Goal: Information Seeking & Learning: Find specific fact

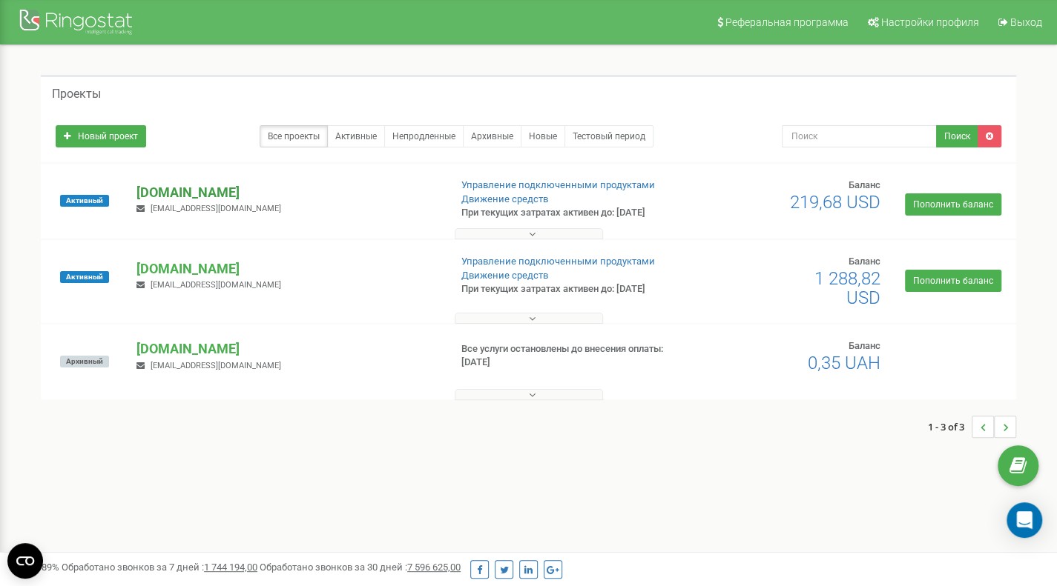
click at [216, 193] on p "[DOMAIN_NAME]" at bounding box center [286, 192] width 300 height 19
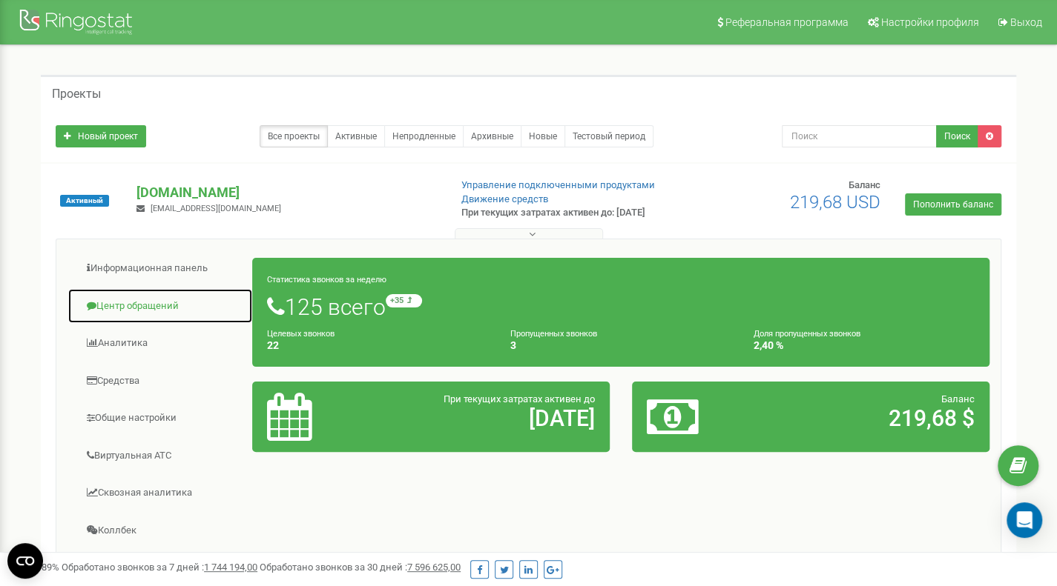
click at [141, 305] on link "Центр обращений" at bounding box center [159, 306] width 185 height 36
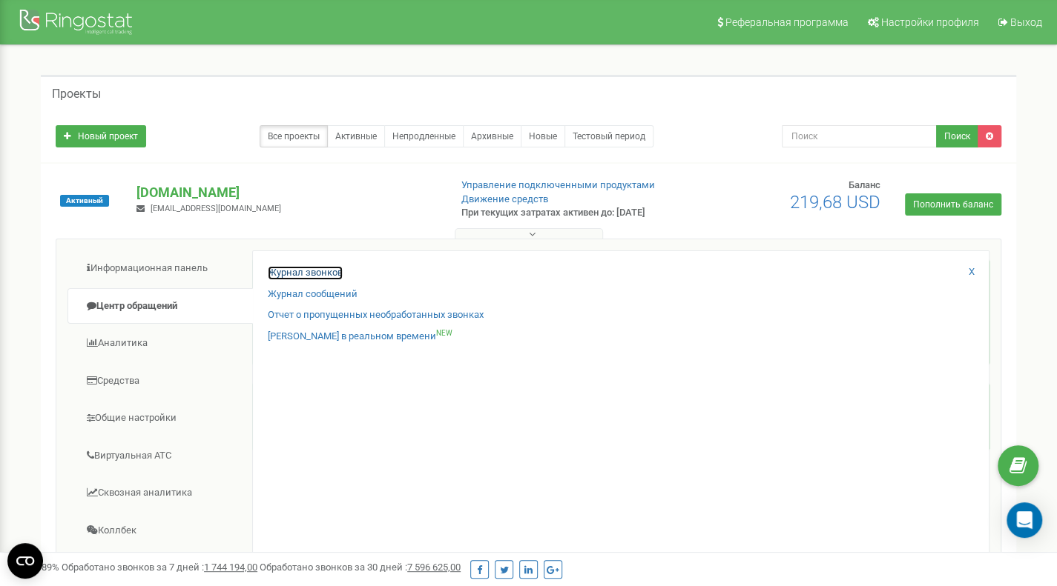
click at [295, 273] on link "Журнал звонков" at bounding box center [305, 273] width 75 height 14
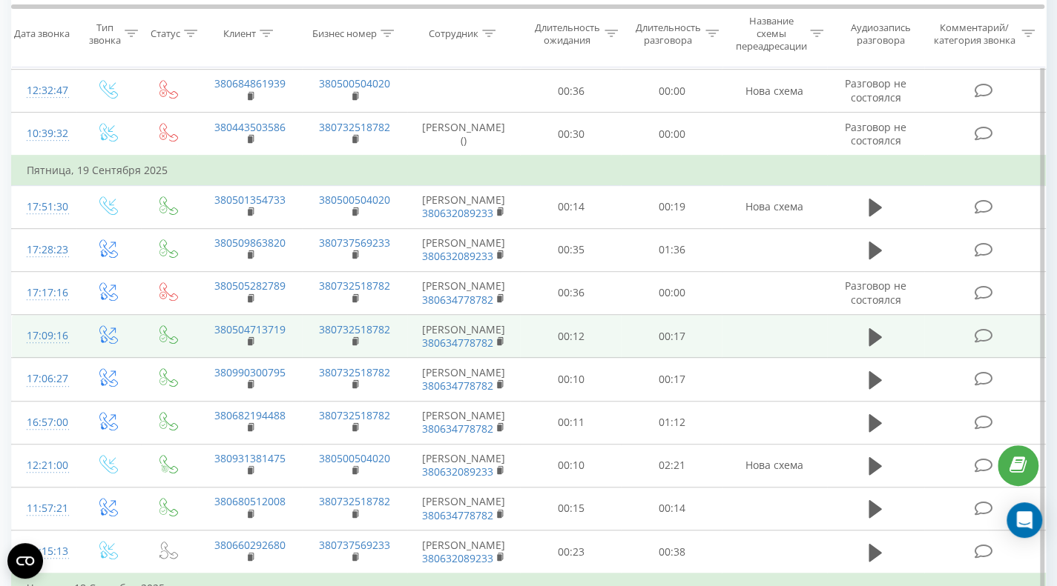
scroll to position [445, 0]
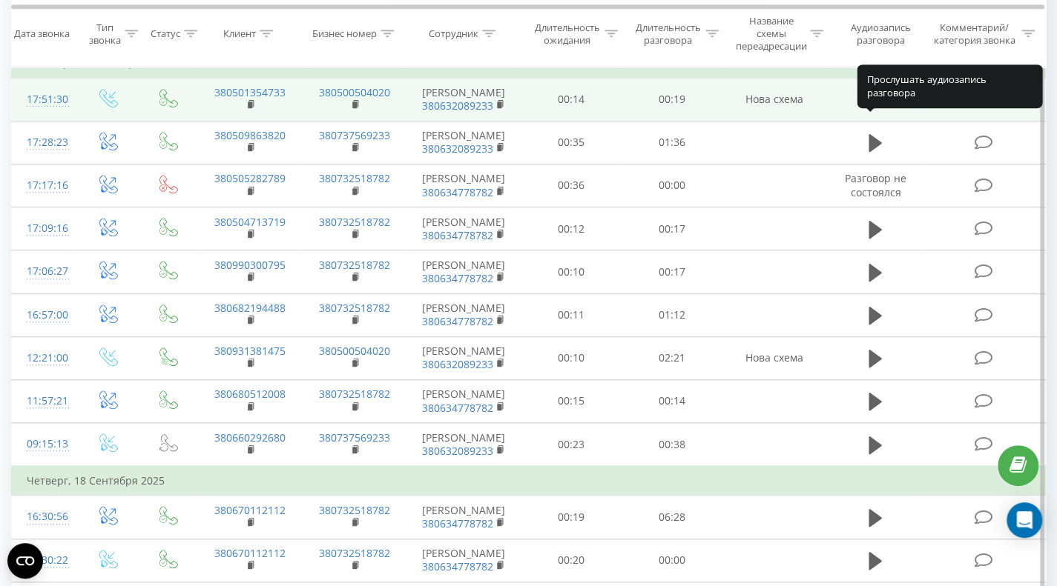
click at [873, 109] on icon at bounding box center [874, 100] width 13 height 18
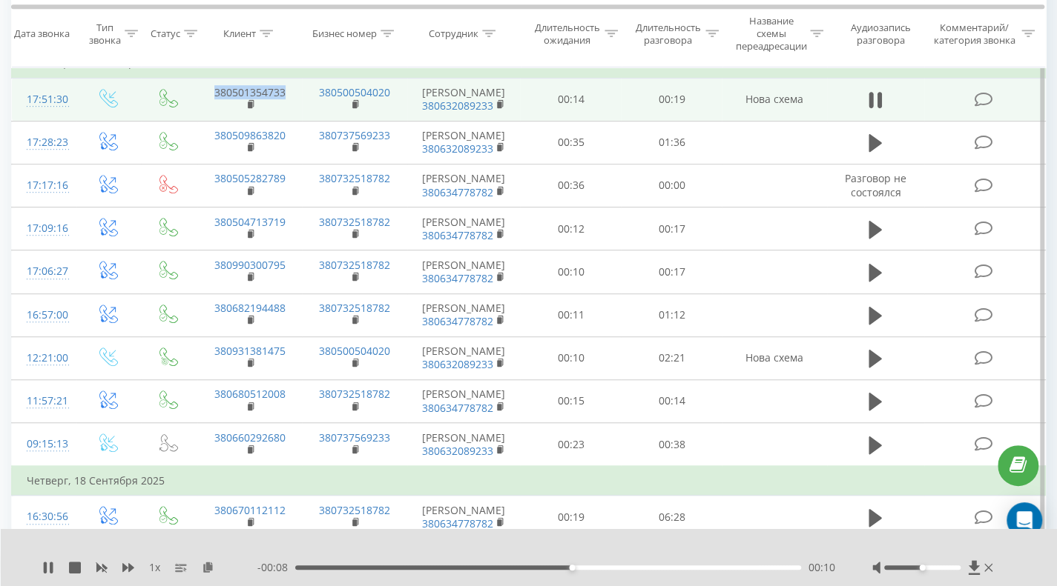
drag, startPoint x: 291, startPoint y: 114, endPoint x: 201, endPoint y: 113, distance: 89.7
click at [201, 113] on td "380501354733" at bounding box center [249, 99] width 105 height 43
copy link "380501354733"
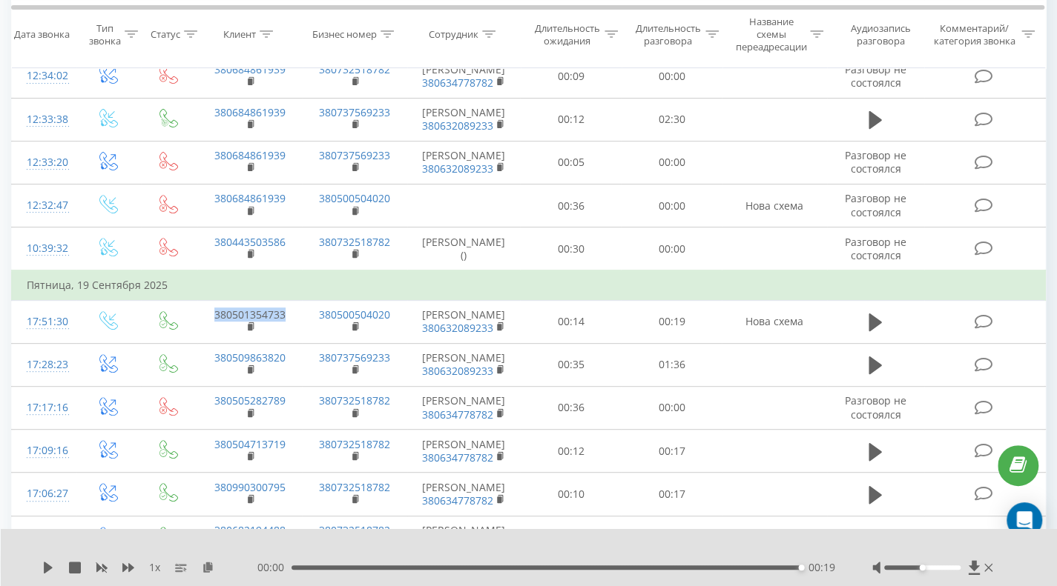
scroll to position [0, 0]
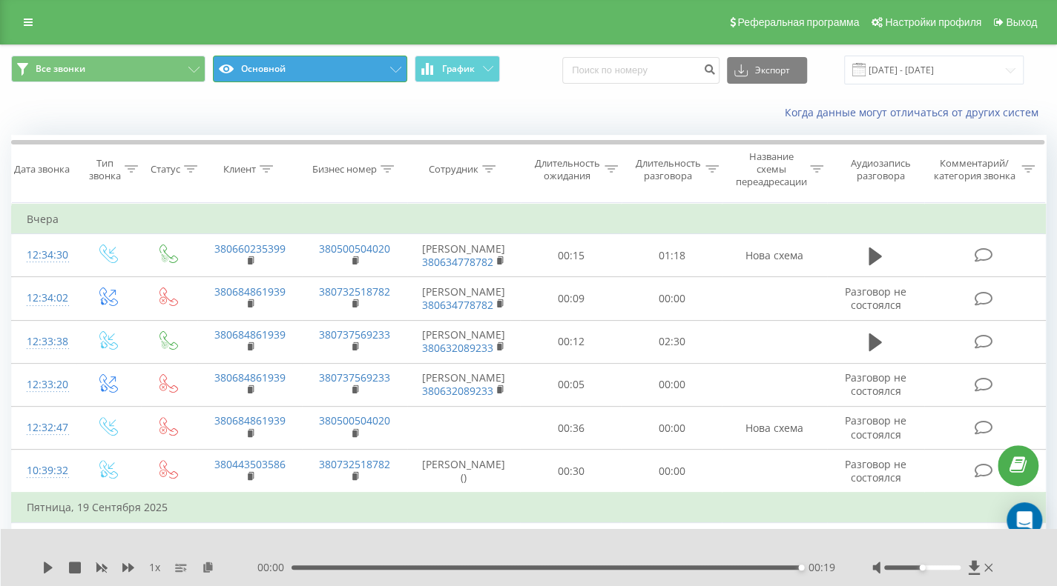
click at [292, 69] on button "Основной" at bounding box center [310, 69] width 194 height 27
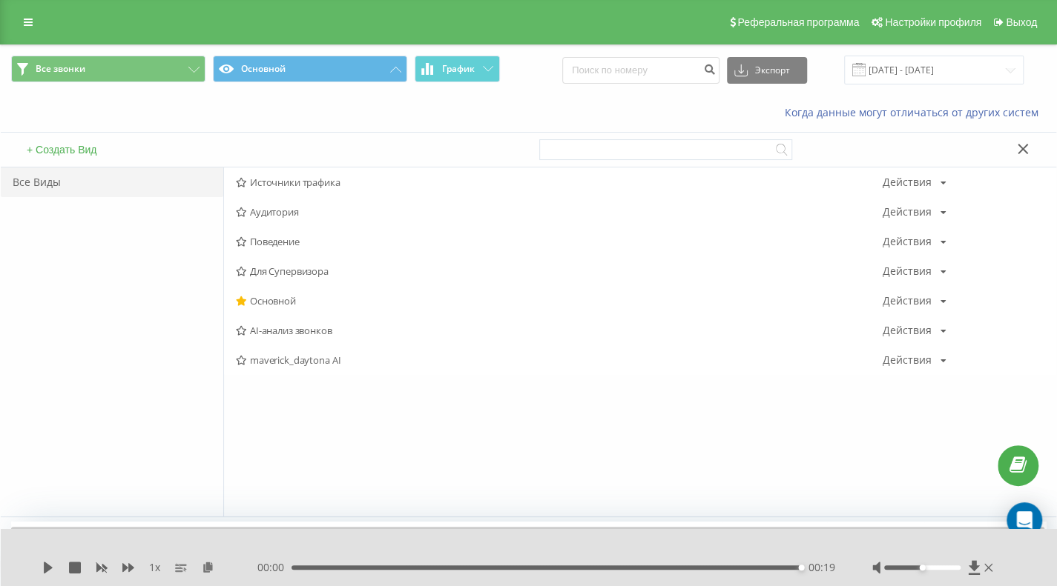
click at [315, 179] on span "Источники трафика" at bounding box center [559, 182] width 647 height 10
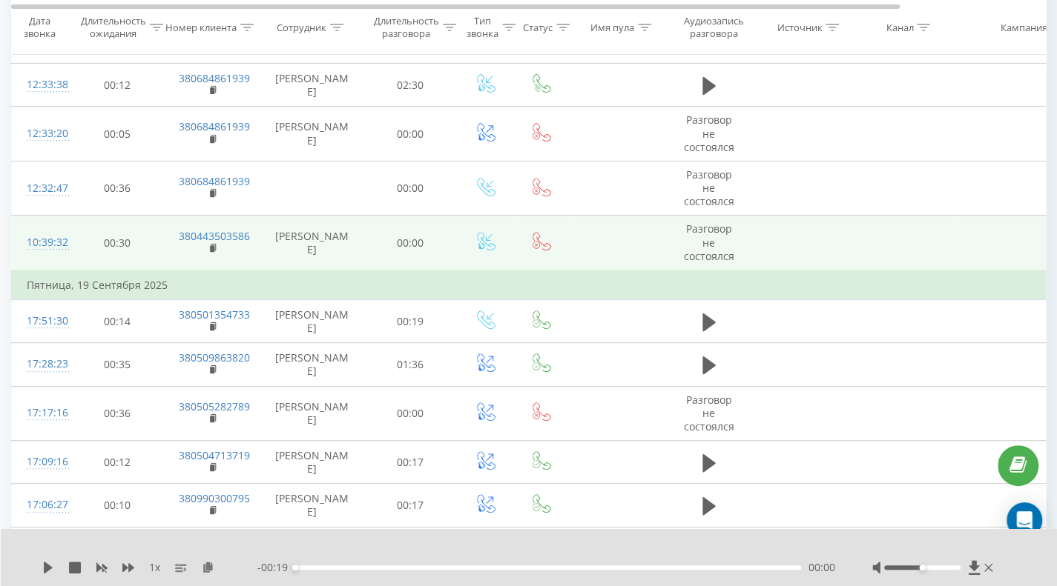
scroll to position [297, 0]
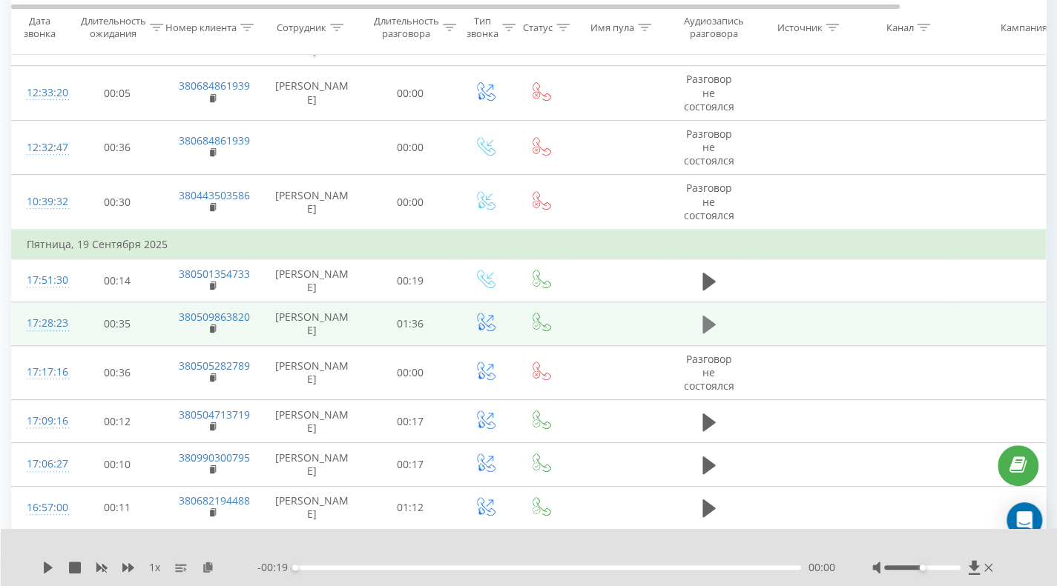
click at [706, 323] on icon at bounding box center [708, 325] width 13 height 18
drag, startPoint x: 257, startPoint y: 317, endPoint x: 164, endPoint y: 307, distance: 94.0
click at [164, 307] on td "380509863820" at bounding box center [212, 324] width 96 height 43
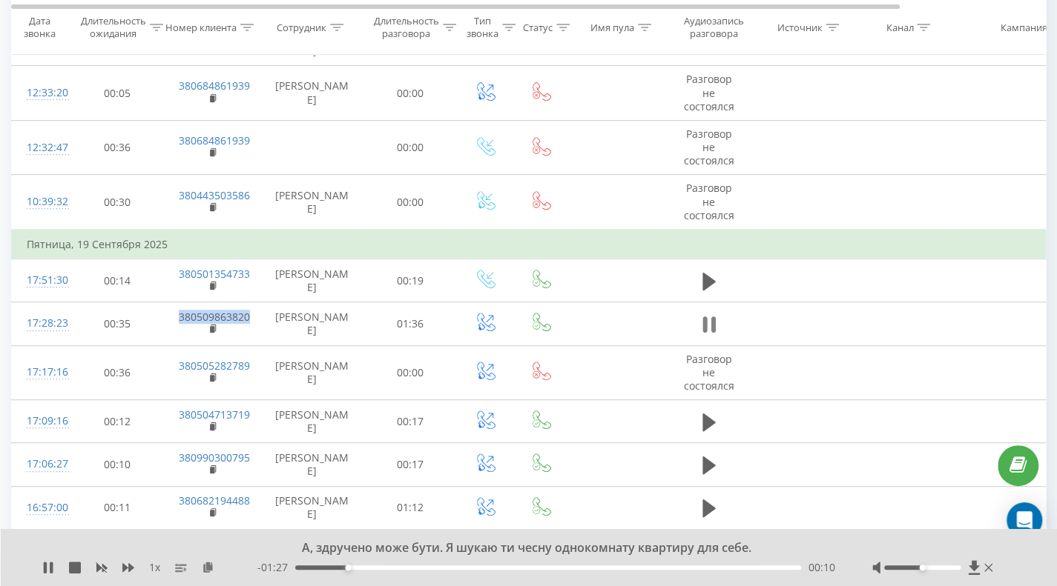
click at [704, 318] on icon at bounding box center [704, 325] width 4 height 16
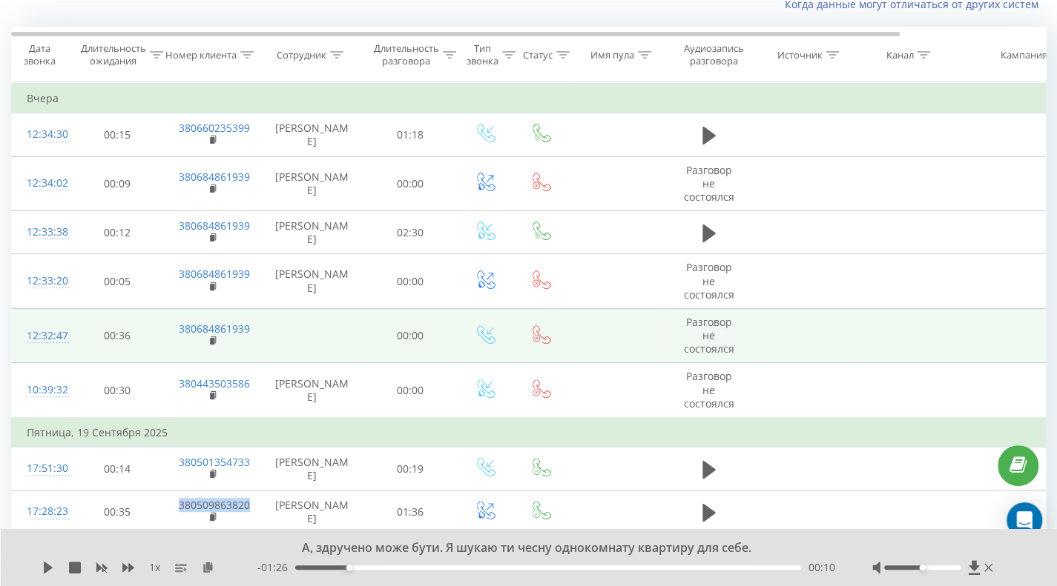
scroll to position [0, 0]
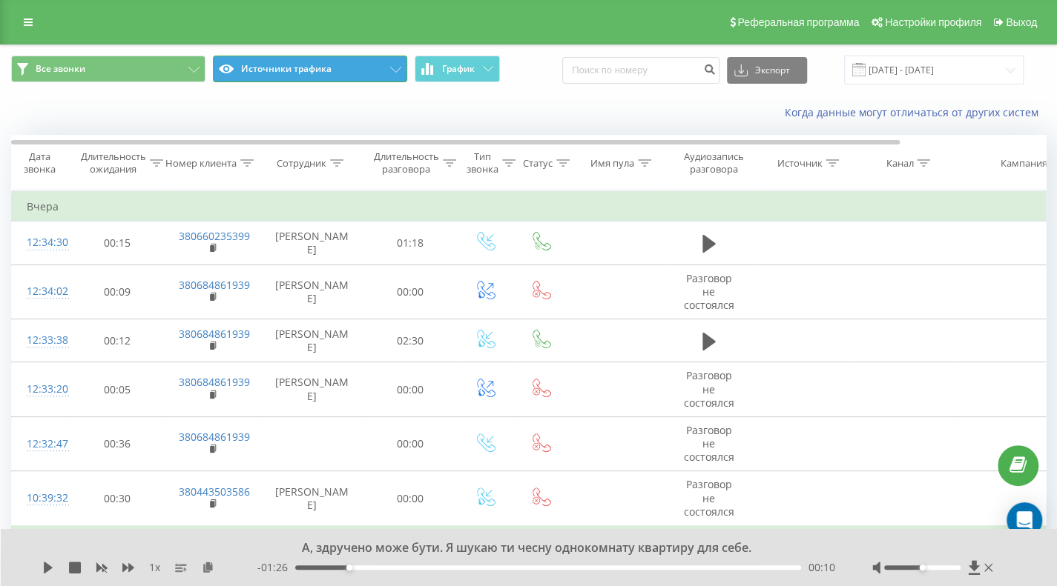
click at [297, 72] on button "Источники трафика" at bounding box center [310, 69] width 194 height 27
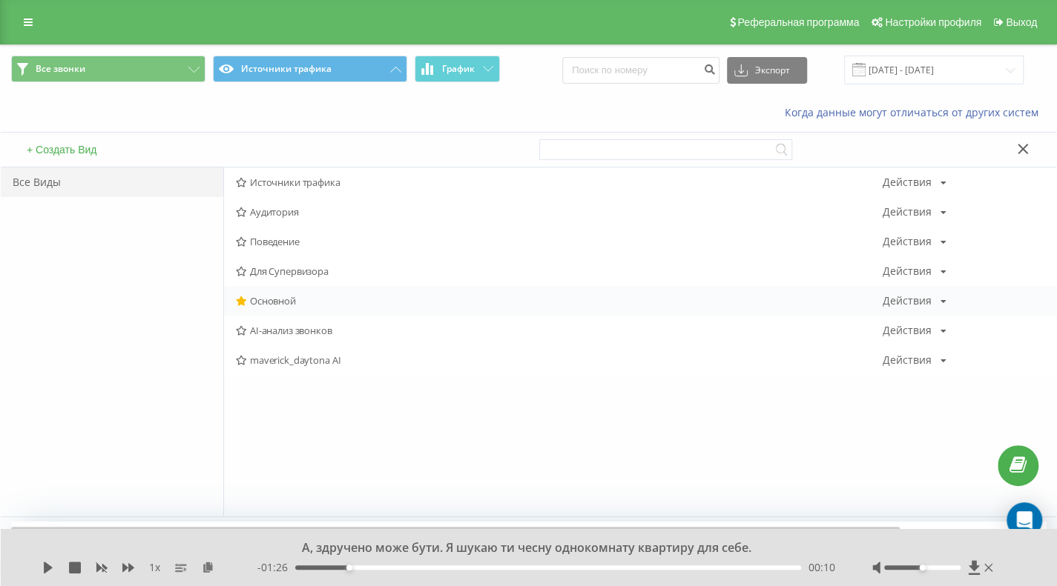
click at [285, 300] on span "Основной" at bounding box center [559, 301] width 647 height 10
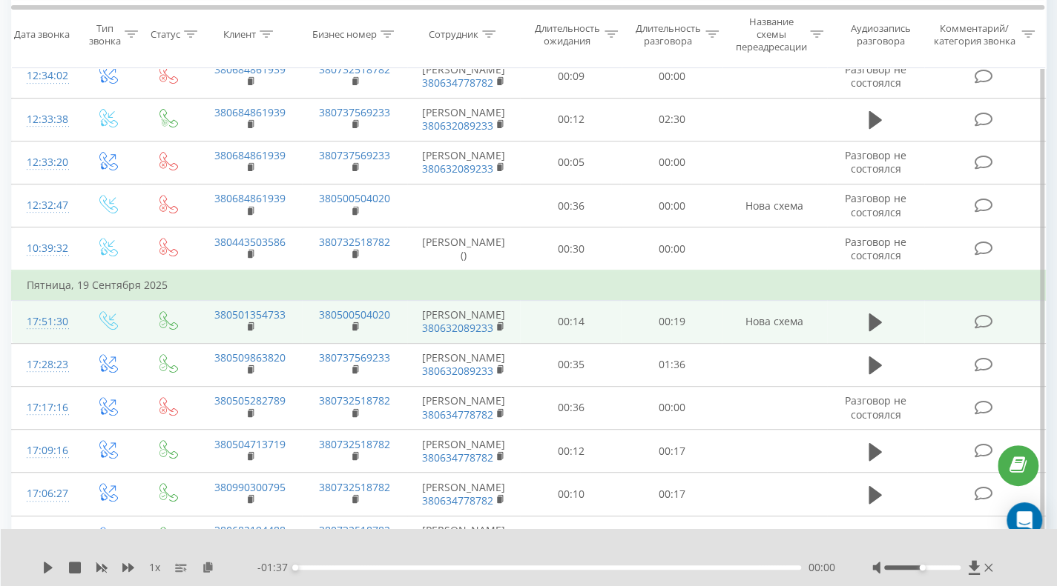
scroll to position [148, 0]
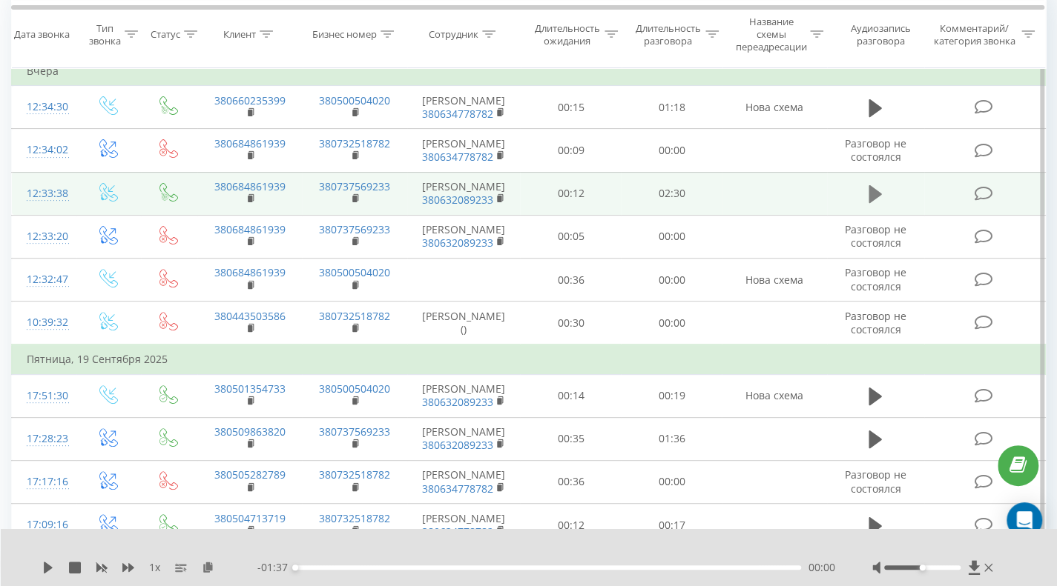
click at [873, 198] on icon at bounding box center [874, 194] width 13 height 18
drag, startPoint x: 290, startPoint y: 191, endPoint x: 199, endPoint y: 188, distance: 91.2
click at [199, 188] on td "380684861939" at bounding box center [249, 193] width 105 height 43
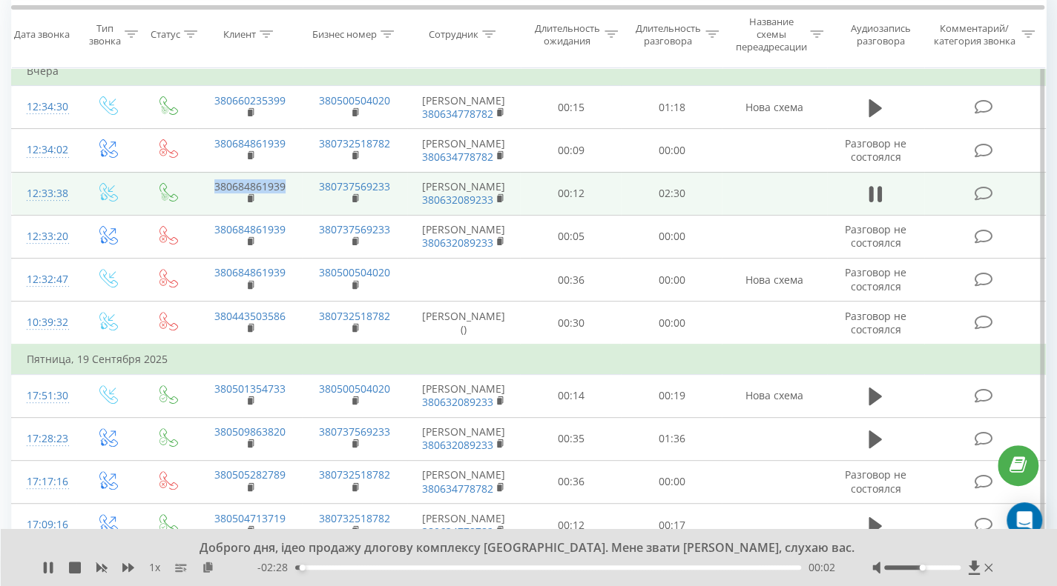
copy link "380684861939"
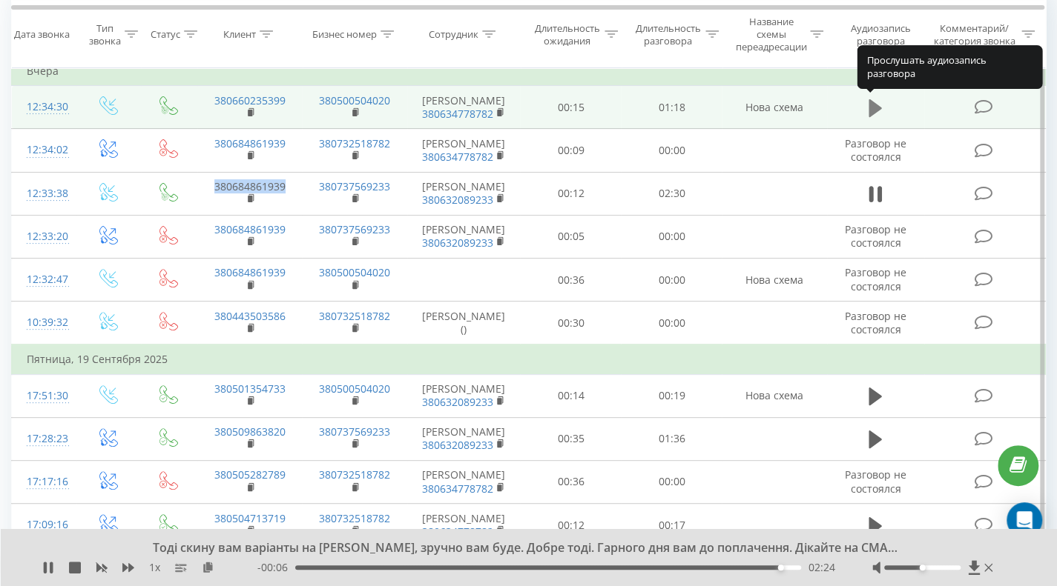
click at [875, 110] on icon at bounding box center [874, 108] width 13 height 18
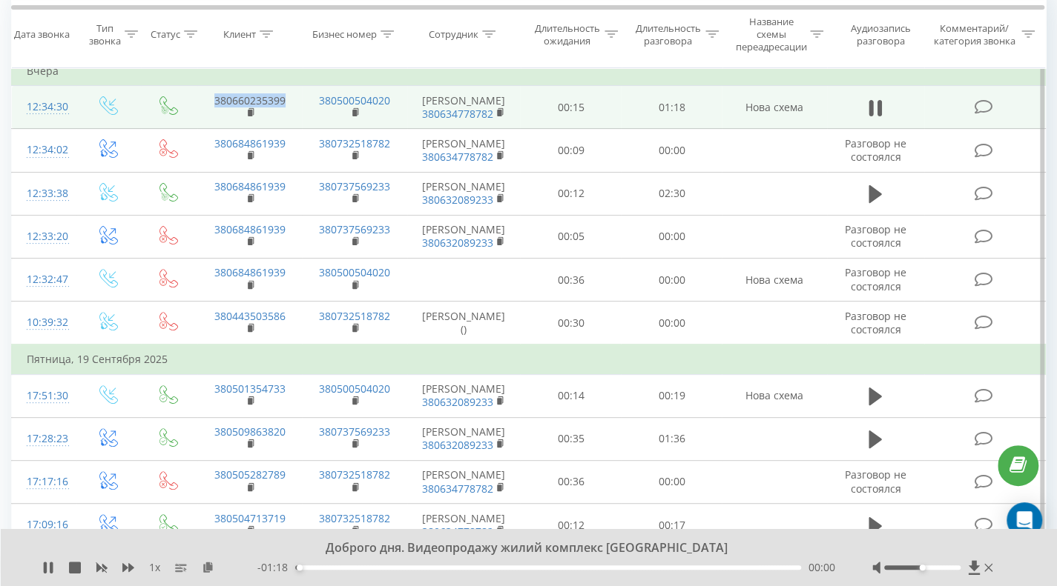
drag, startPoint x: 293, startPoint y: 100, endPoint x: 203, endPoint y: 96, distance: 89.8
click at [203, 96] on td "380660235399" at bounding box center [249, 107] width 105 height 43
copy link "380660235399"
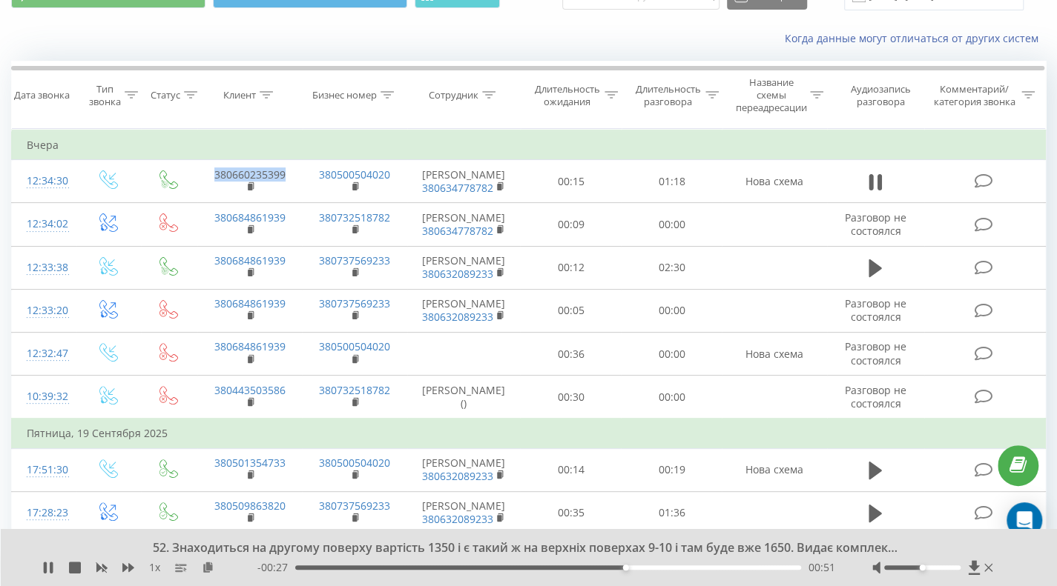
scroll to position [0, 0]
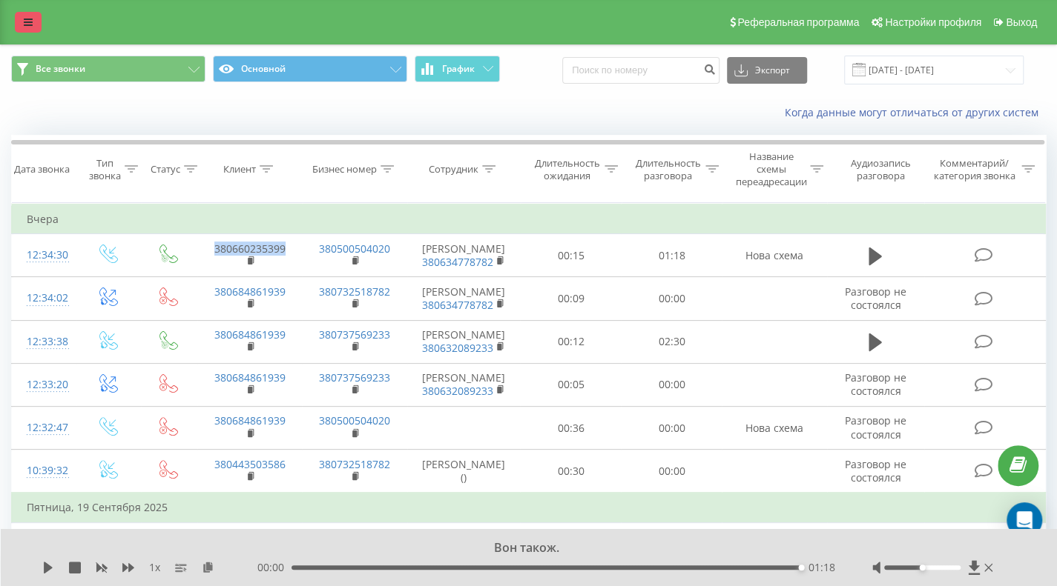
click at [22, 20] on link at bounding box center [28, 22] width 27 height 21
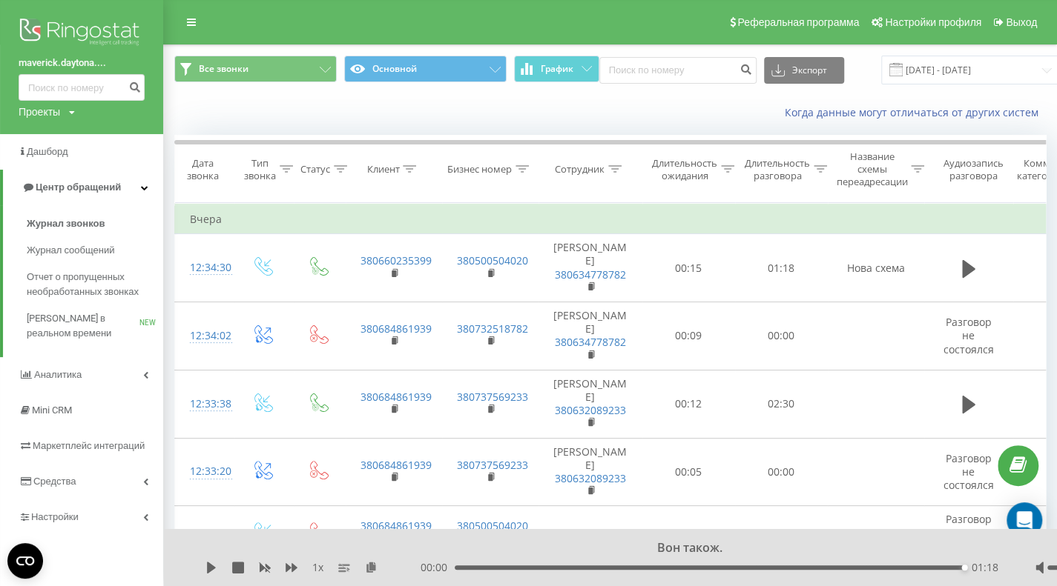
click at [44, 112] on div "Проекты" at bounding box center [40, 112] width 42 height 15
click at [58, 137] on link "[DOMAIN_NAME]" at bounding box center [102, 134] width 142 height 12
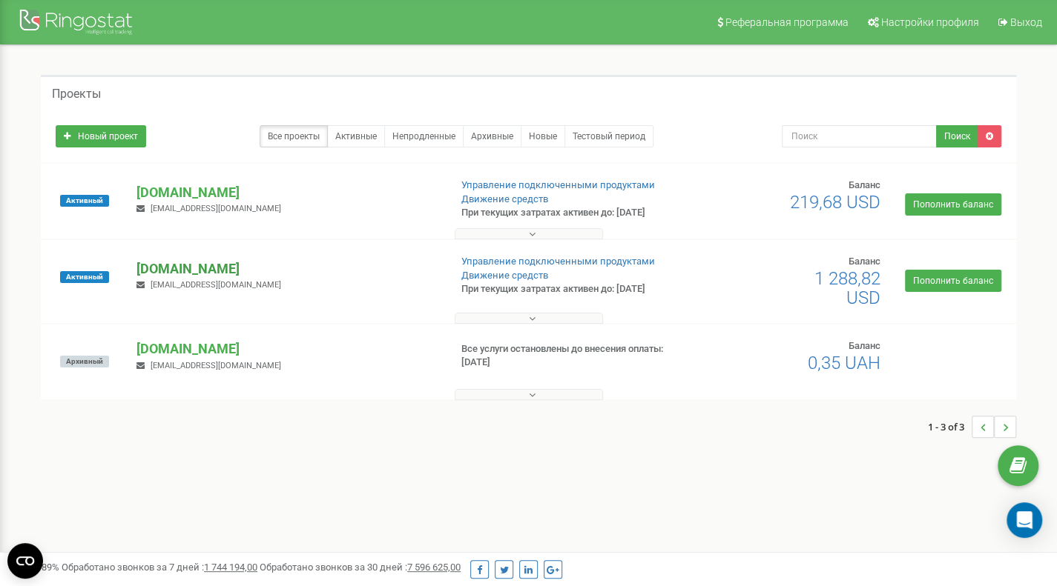
click at [214, 268] on p "[DOMAIN_NAME]" at bounding box center [286, 269] width 300 height 19
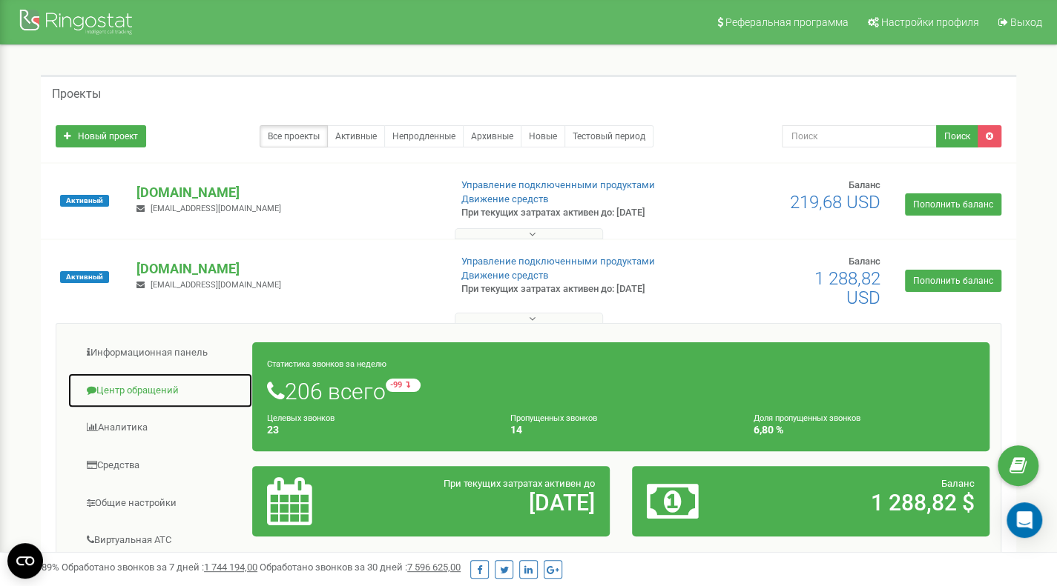
click at [165, 389] on link "Центр обращений" at bounding box center [159, 391] width 185 height 36
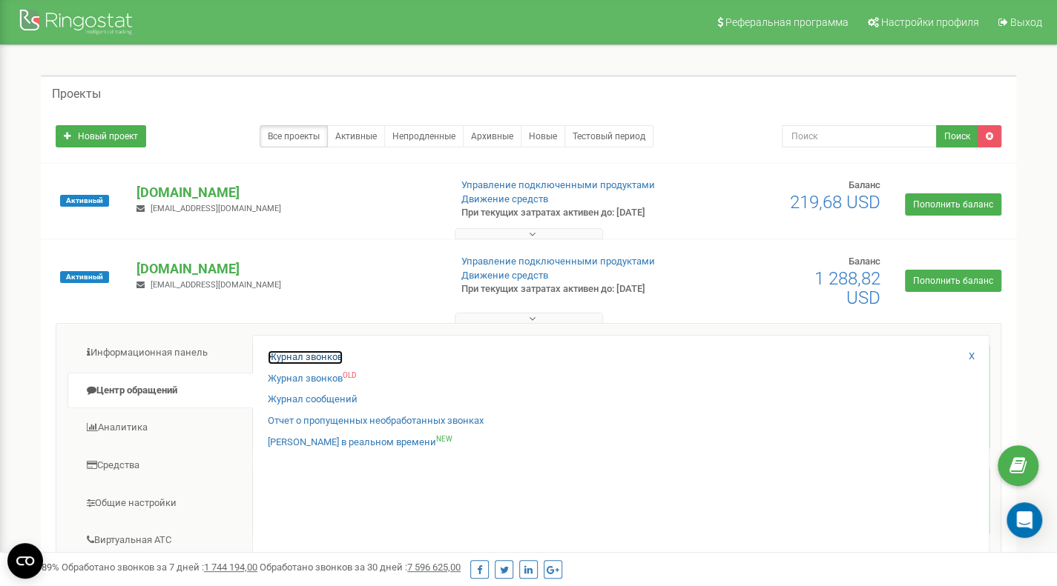
click at [285, 351] on link "Журнал звонков" at bounding box center [305, 358] width 75 height 14
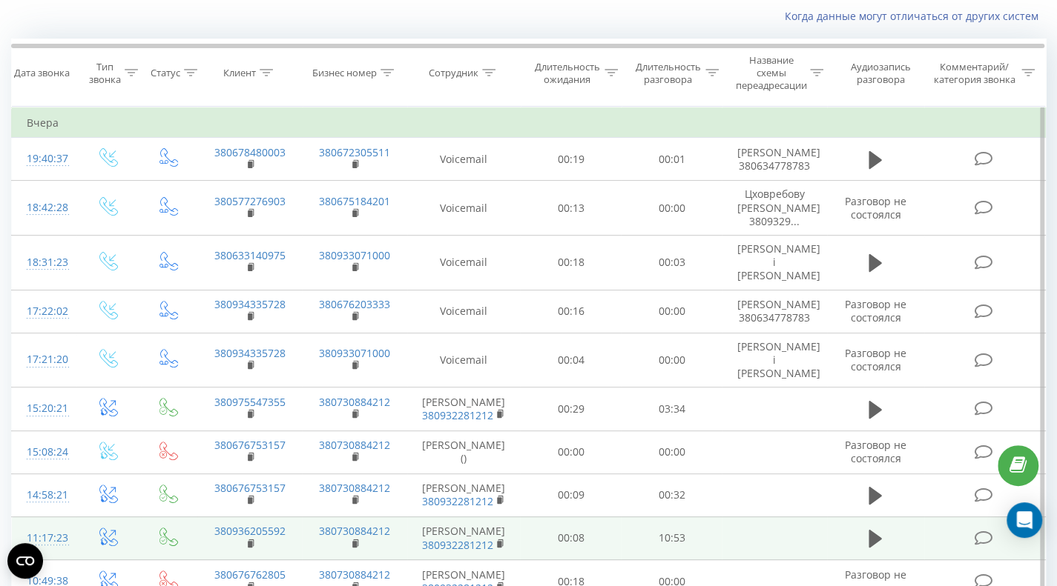
scroll to position [74, 0]
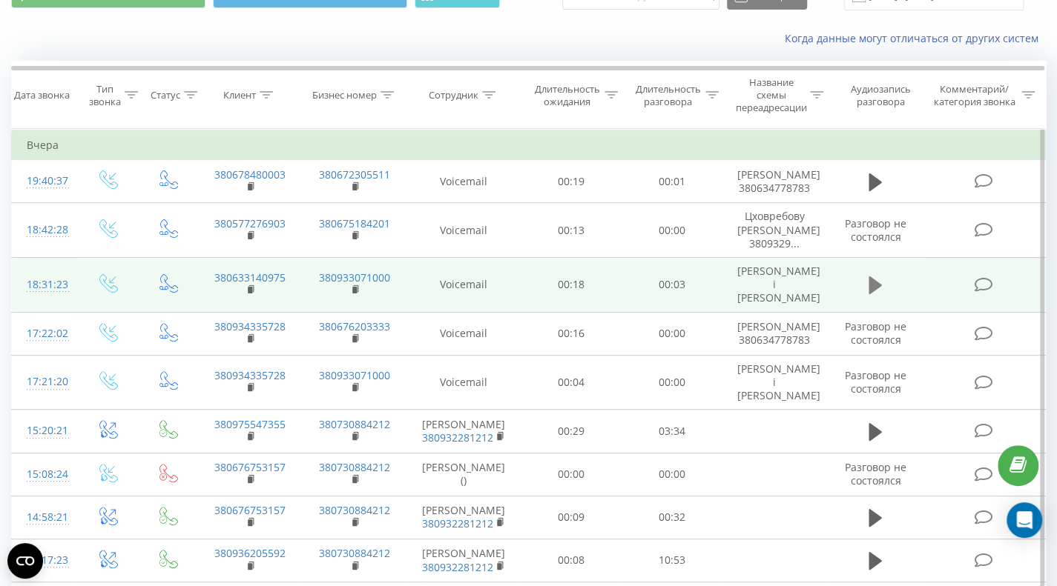
click at [868, 275] on icon at bounding box center [874, 285] width 13 height 21
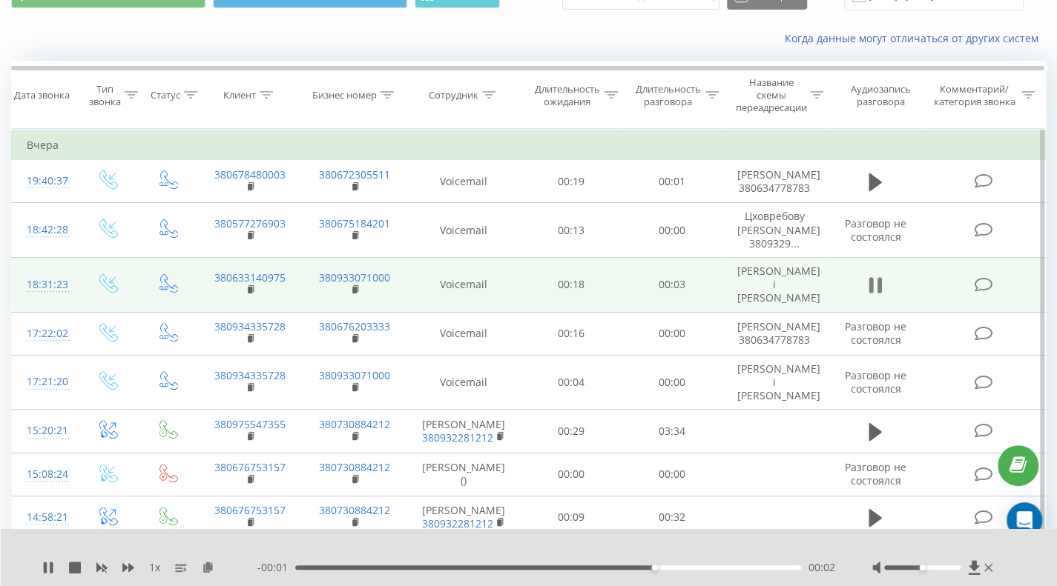
click at [868, 275] on icon at bounding box center [874, 285] width 13 height 21
